Goal: Transaction & Acquisition: Purchase product/service

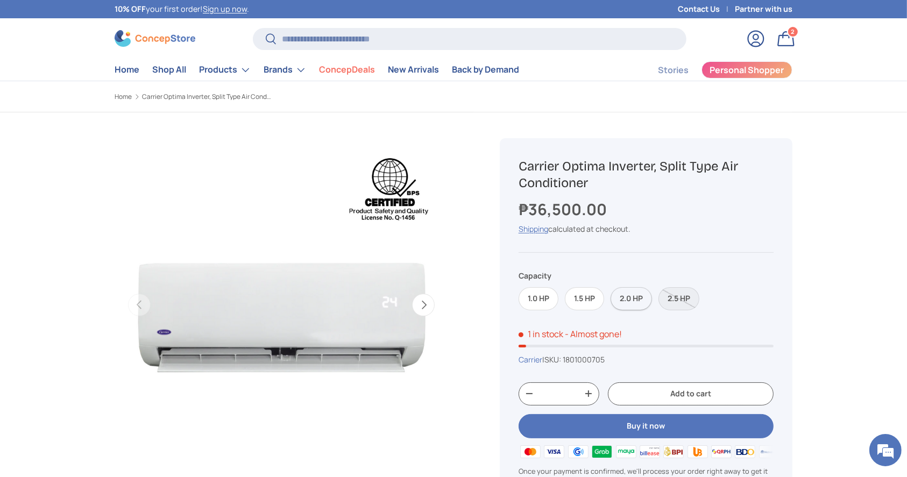
click at [633, 305] on label "2.0 HP" at bounding box center [630, 298] width 41 height 23
click at [593, 300] on label "1.5 HP" at bounding box center [584, 298] width 39 height 23
click at [539, 298] on label "1.0 HP" at bounding box center [538, 298] width 40 height 23
